Goal: Information Seeking & Learning: Learn about a topic

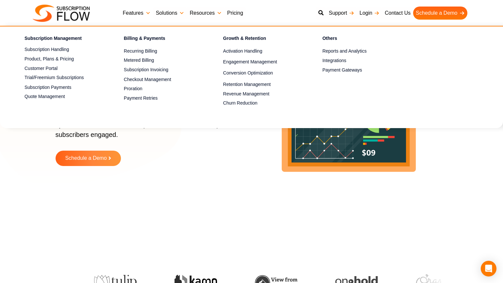
click at [146, 12] on link "Features" at bounding box center [136, 13] width 33 height 13
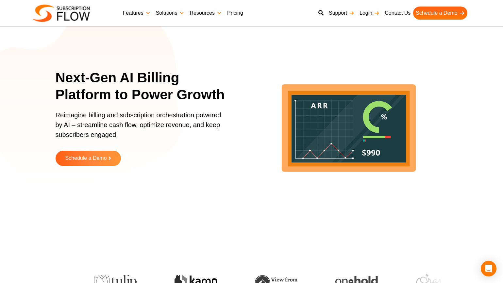
click at [235, 13] on link "Pricing" at bounding box center [235, 13] width 21 height 13
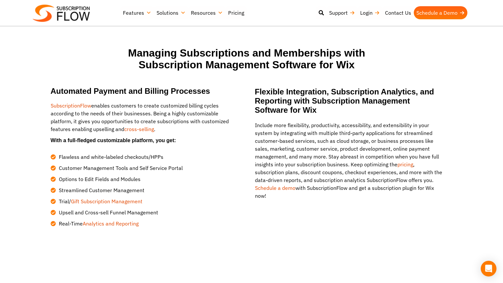
scroll to position [624, 5]
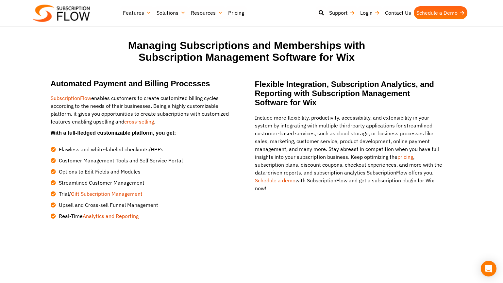
click at [188, 187] on li "Trial/ Gift Subscription Management" at bounding box center [145, 192] width 188 height 11
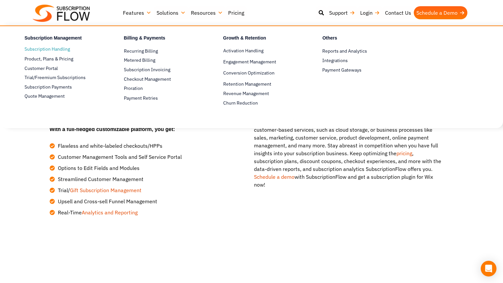
scroll to position [630, 6]
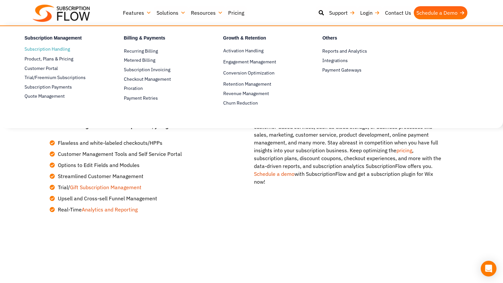
click at [50, 49] on link "Subscription Handling" at bounding box center [63, 49] width 76 height 8
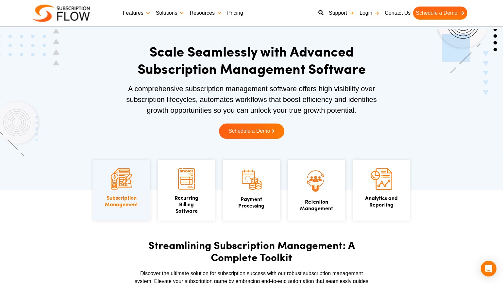
scroll to position [6, 0]
click at [266, 136] on link "Schedule a Demo" at bounding box center [252, 131] width 72 height 17
